Goal: Navigation & Orientation: Find specific page/section

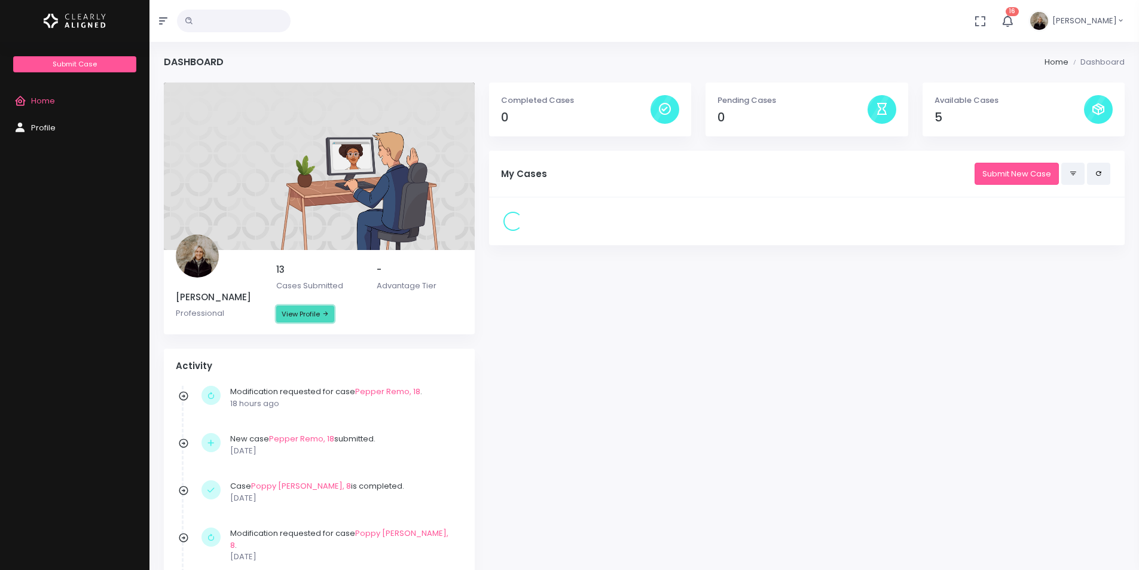
click at [293, 316] on link "View Profile" at bounding box center [305, 313] width 58 height 17
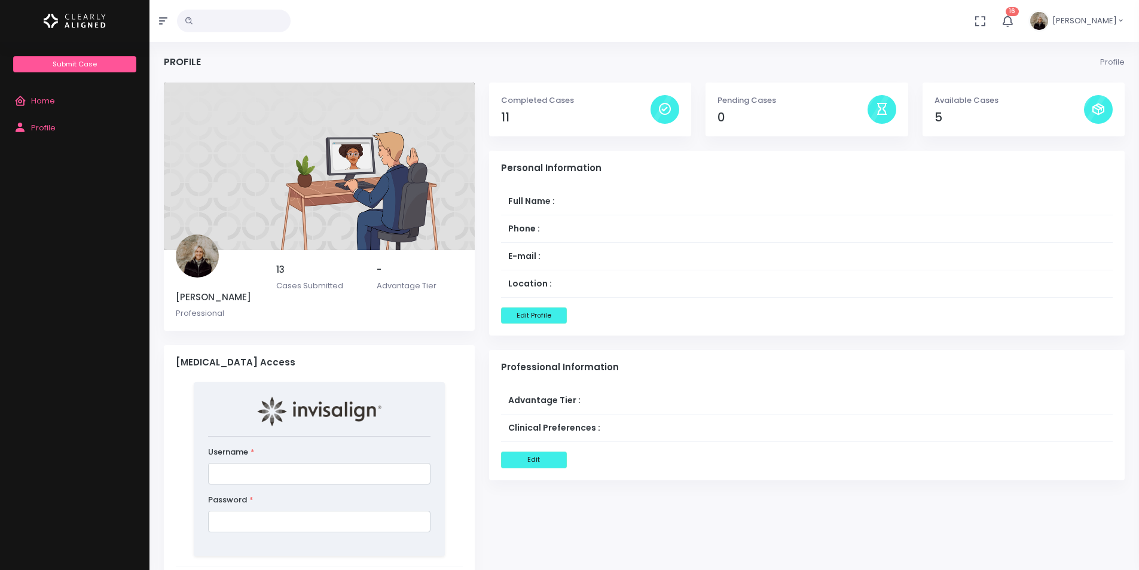
click at [495, 109] on div "Completed Cases 11" at bounding box center [590, 110] width 202 height 54
click at [662, 111] on div at bounding box center [664, 109] width 29 height 29
click at [41, 98] on span "Home" at bounding box center [43, 100] width 24 height 11
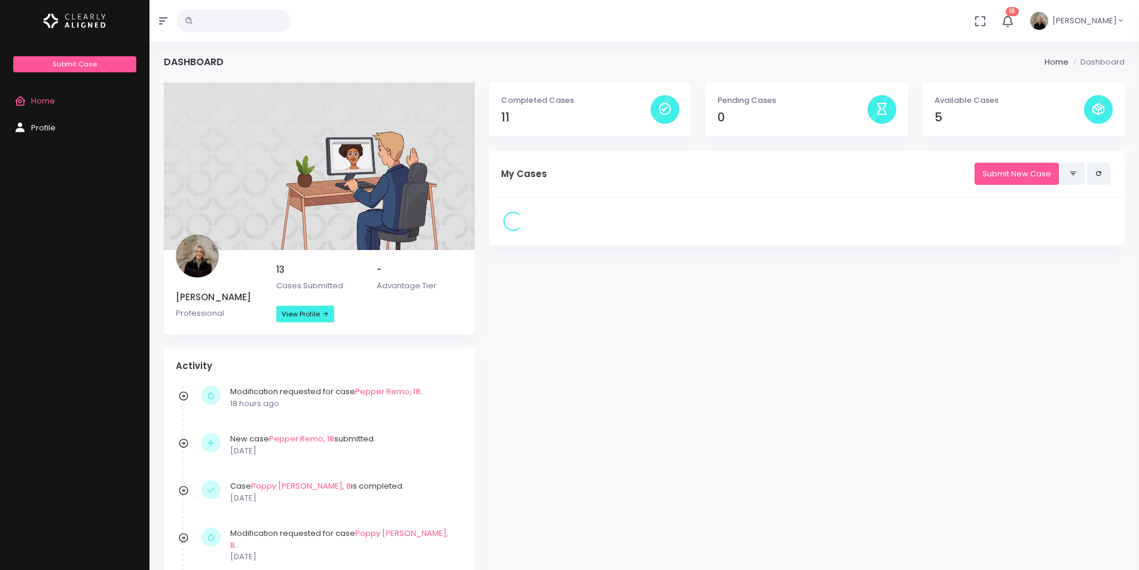
click at [293, 286] on p "Cases Submitted" at bounding box center [319, 286] width 86 height 12
click at [38, 130] on span "Profile" at bounding box center [43, 127] width 25 height 11
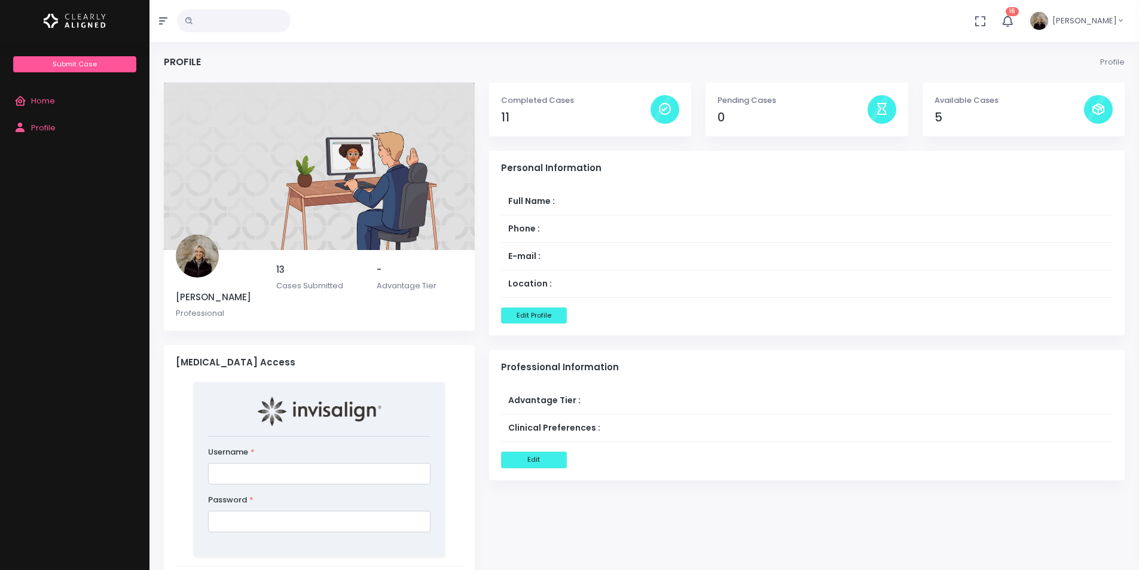
click at [79, 7] on div at bounding box center [74, 21] width 149 height 42
click at [48, 99] on span "Home" at bounding box center [43, 100] width 24 height 11
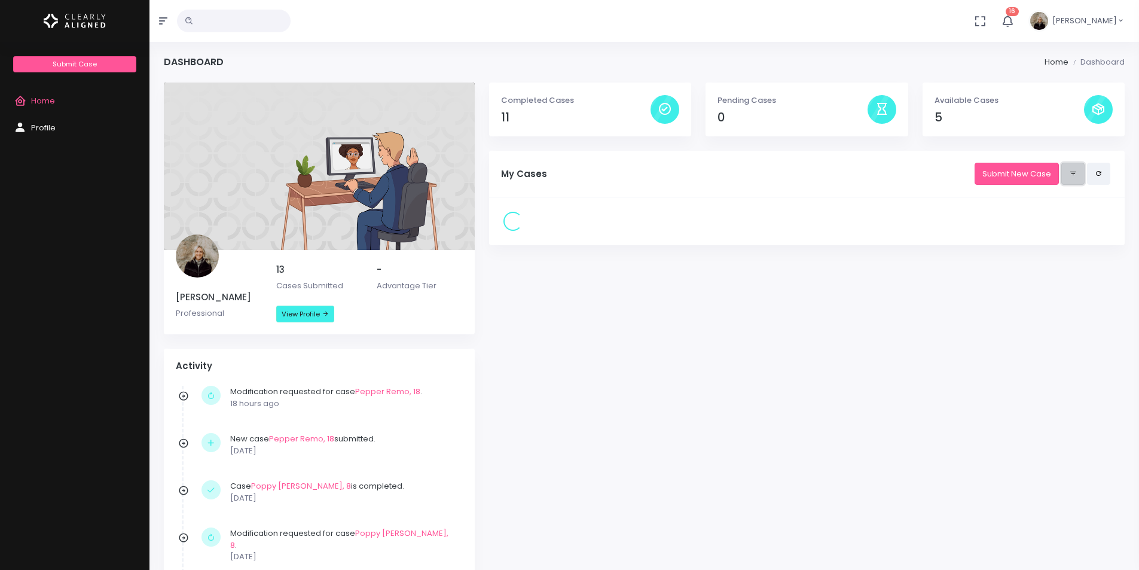
click at [1076, 177] on icon at bounding box center [1073, 173] width 8 height 11
click at [1068, 173] on button at bounding box center [1072, 174] width 23 height 22
